Goal: Task Accomplishment & Management: Manage account settings

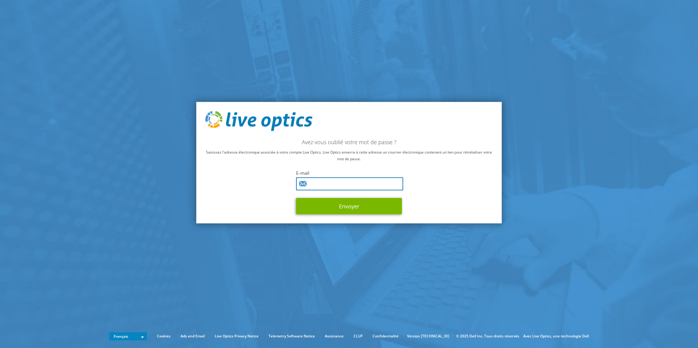
click at [335, 185] on input "text" at bounding box center [349, 183] width 107 height 13
type input "laurent.bourret@audioptic.fr"
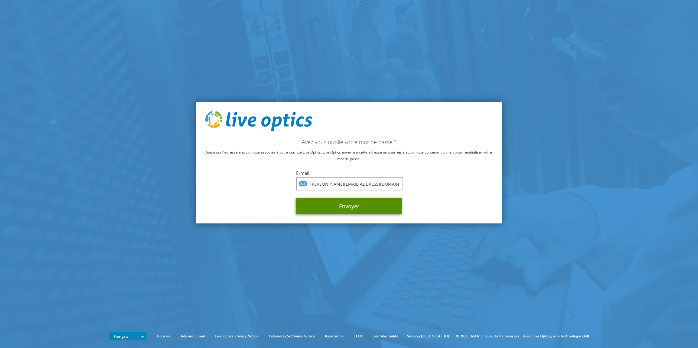
click at [347, 207] on button "Envoyer" at bounding box center [349, 206] width 106 height 16
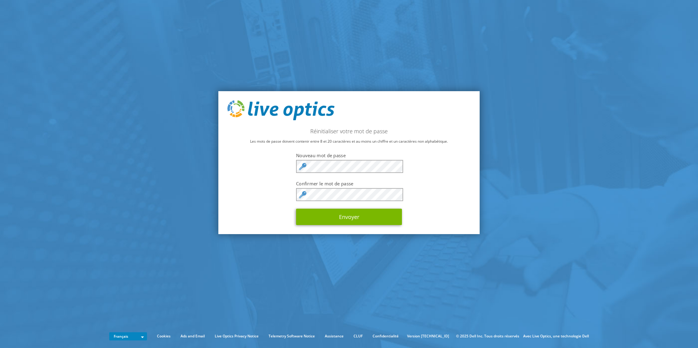
click at [410, 121] on div "Réinitialiser votre mot de passe Les mots de passe doivent contenir entre 8 et …" at bounding box center [348, 162] width 261 height 143
click at [358, 215] on button "Envoyer" at bounding box center [349, 216] width 106 height 16
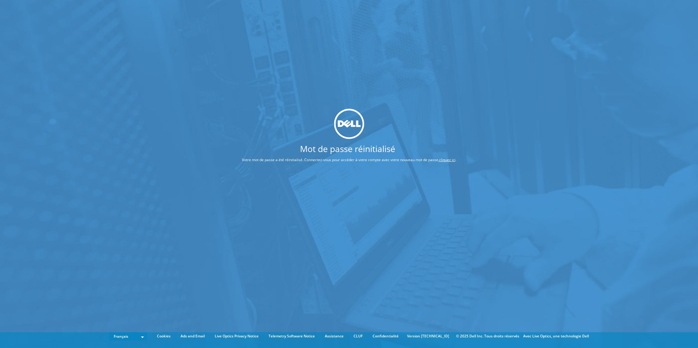
click at [504, 86] on div "Mot de passe réinitialisé Votre mot de passe a été réinitialisé. Connectez-vous…" at bounding box center [349, 164] width 698 height 329
